Goal: Transaction & Acquisition: Purchase product/service

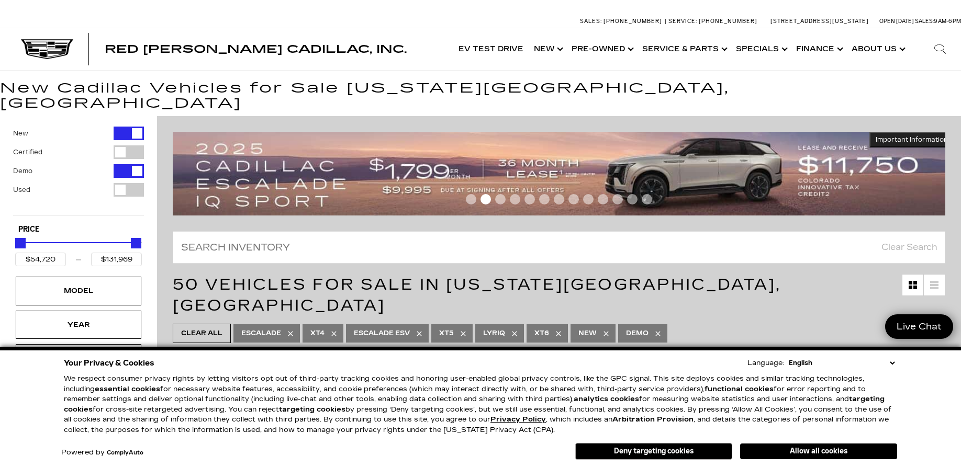
click at [658, 452] on button "Deny targeting cookies" at bounding box center [653, 451] width 157 height 17
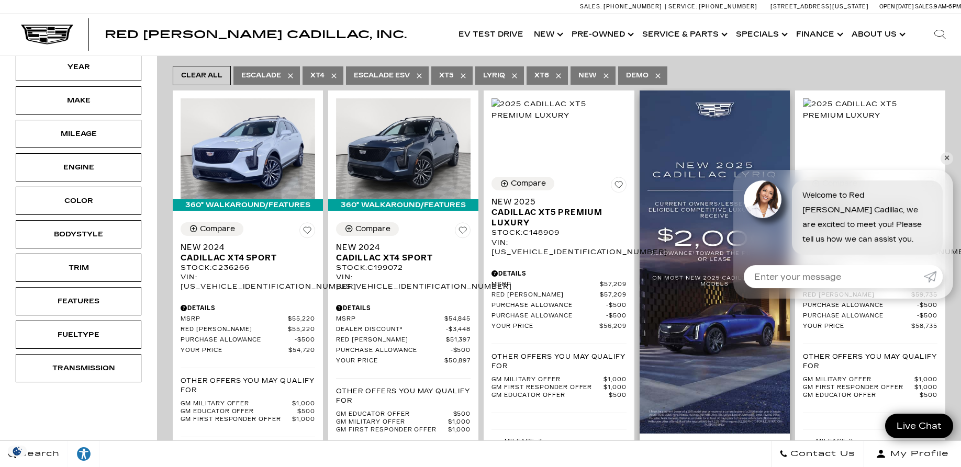
scroll to position [267, 0]
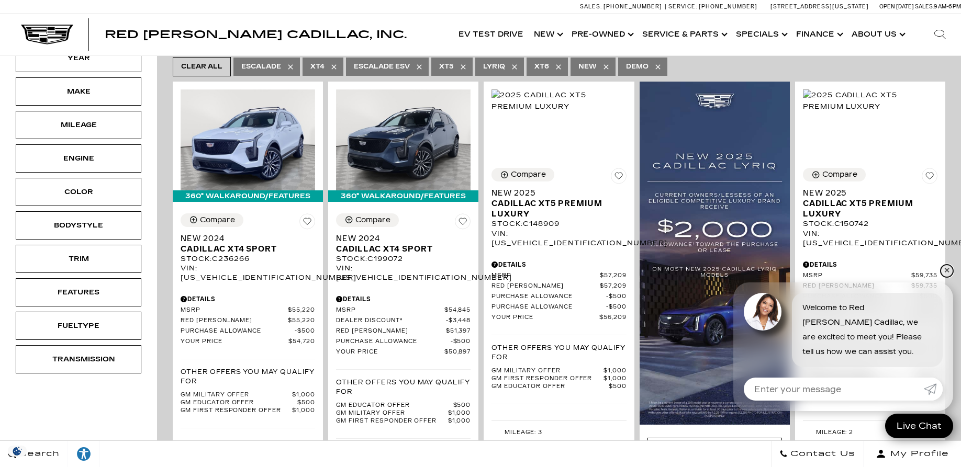
click at [950, 268] on link "✕" at bounding box center [946, 271] width 13 height 13
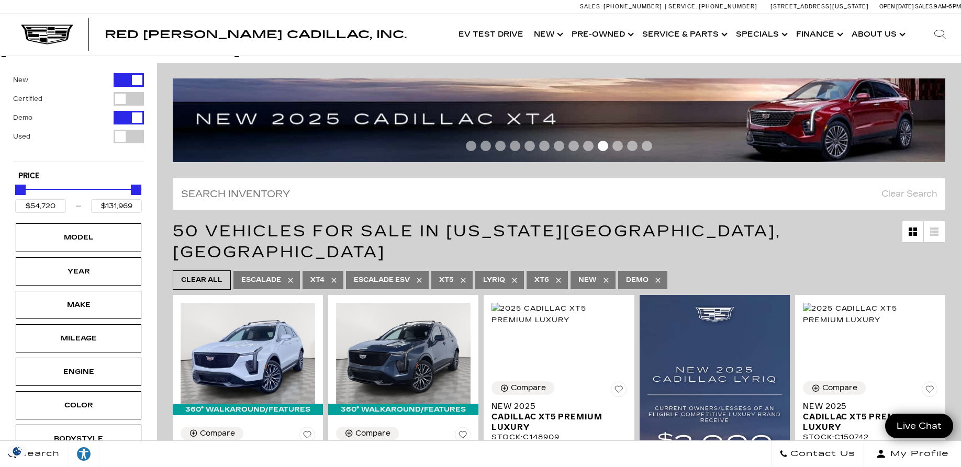
scroll to position [0, 0]
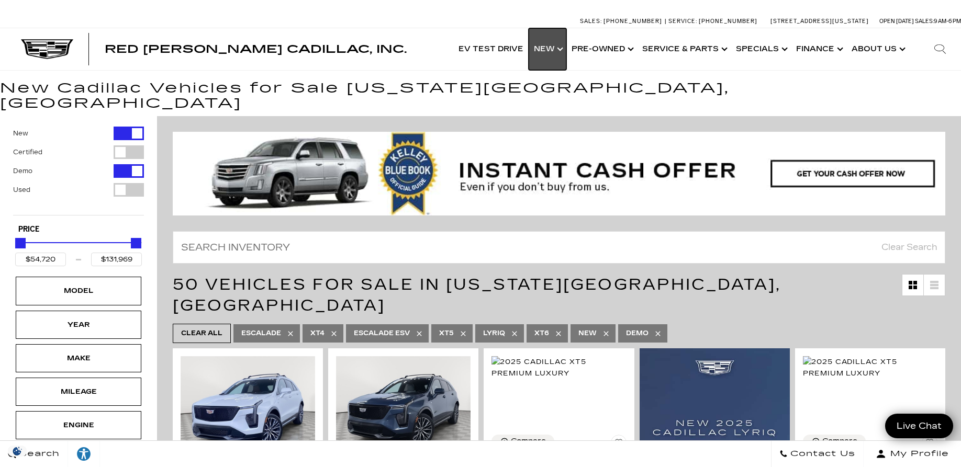
click at [563, 48] on link "Show New" at bounding box center [548, 49] width 38 height 42
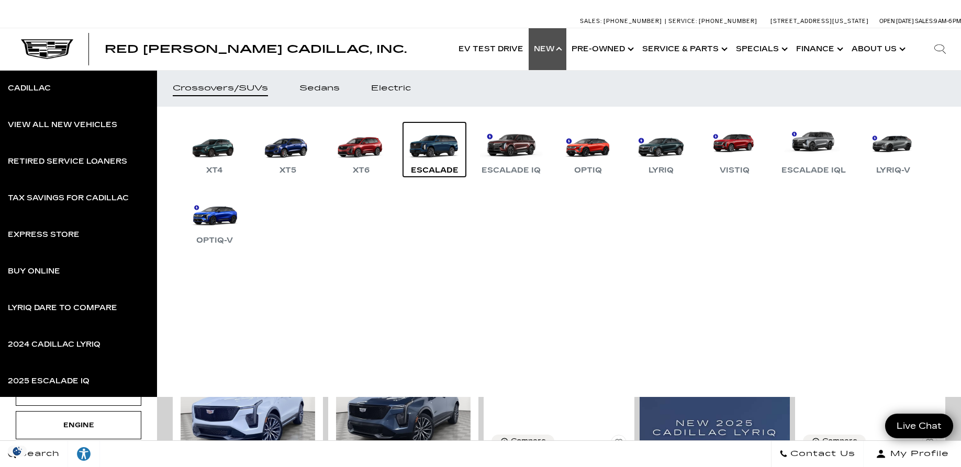
click at [442, 165] on div "Escalade" at bounding box center [435, 170] width 58 height 13
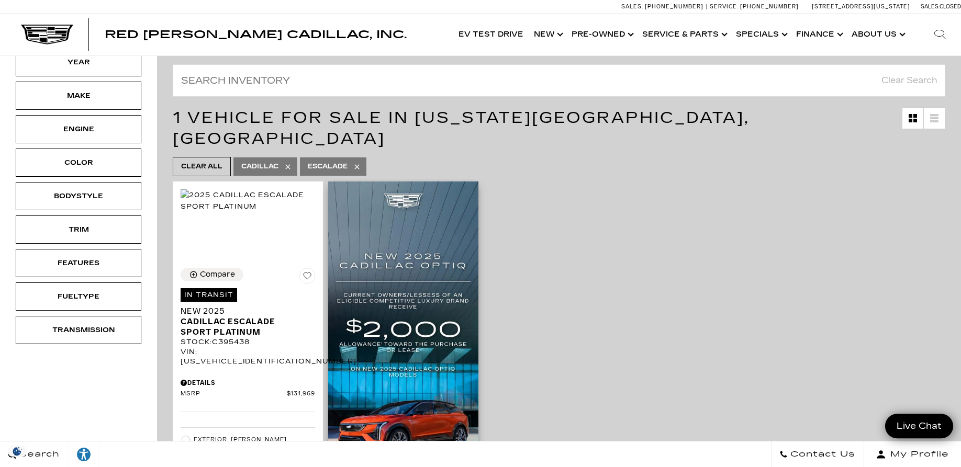
scroll to position [160, 0]
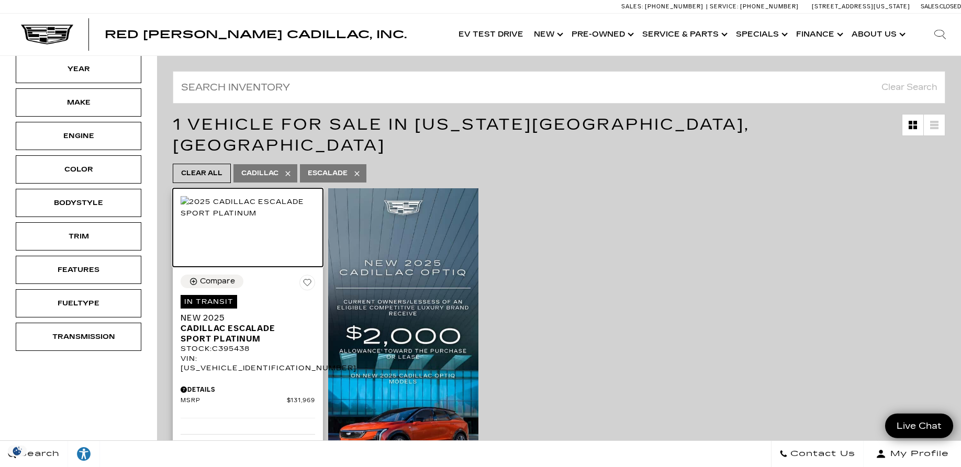
click at [238, 196] on img at bounding box center [248, 207] width 134 height 23
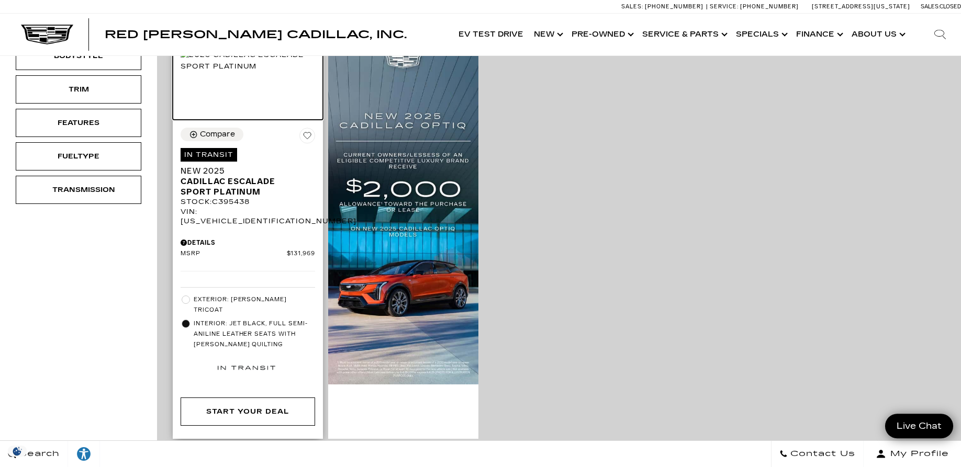
scroll to position [320, 0]
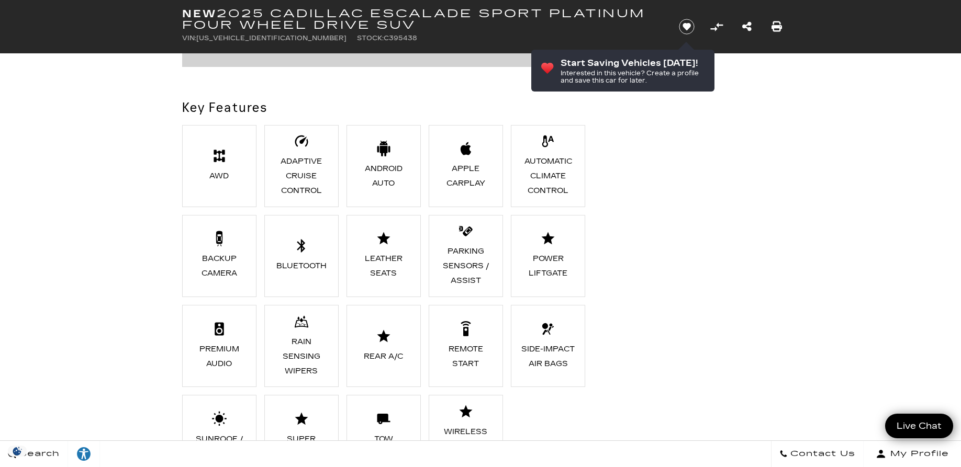
scroll to position [1014, 0]
